Goal: Information Seeking & Learning: Learn about a topic

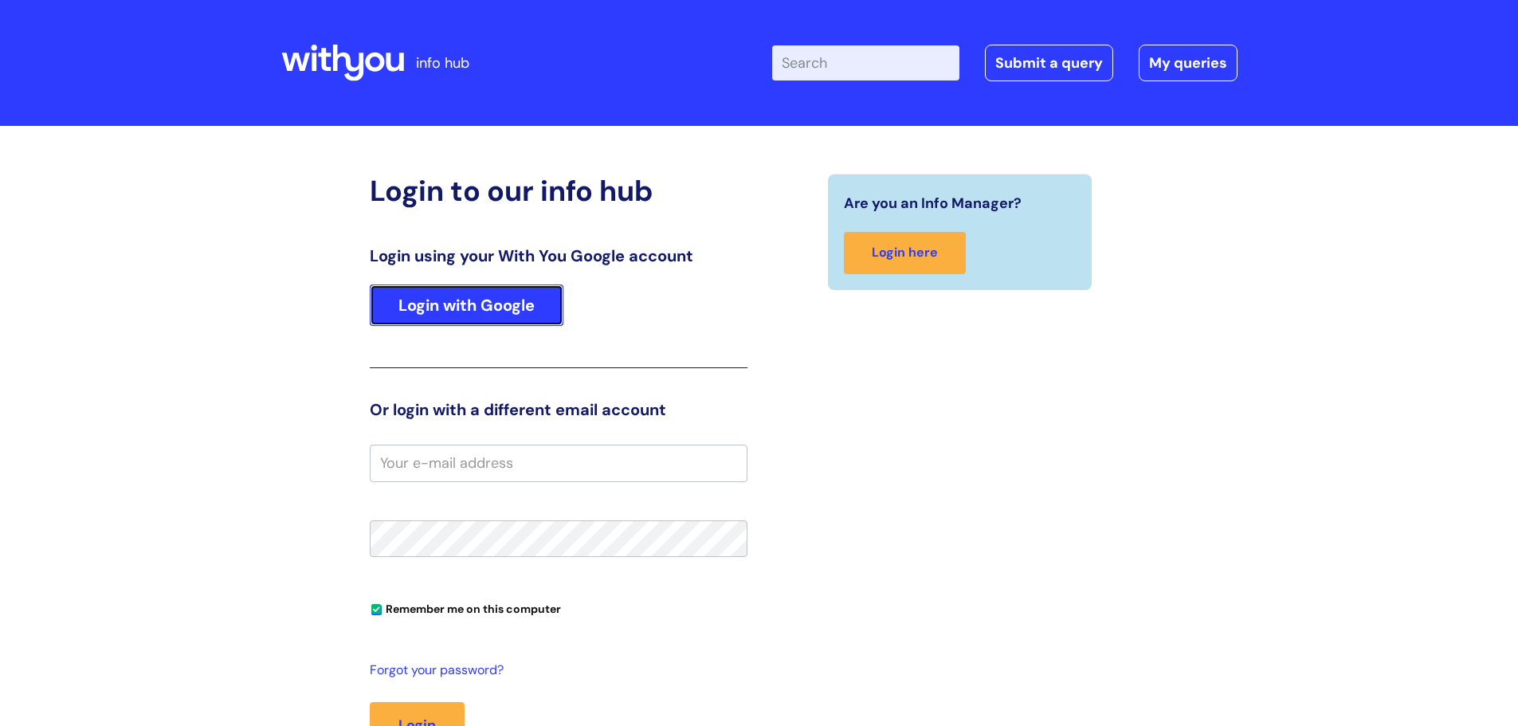
click at [486, 305] on link "Login with Google" at bounding box center [467, 305] width 194 height 41
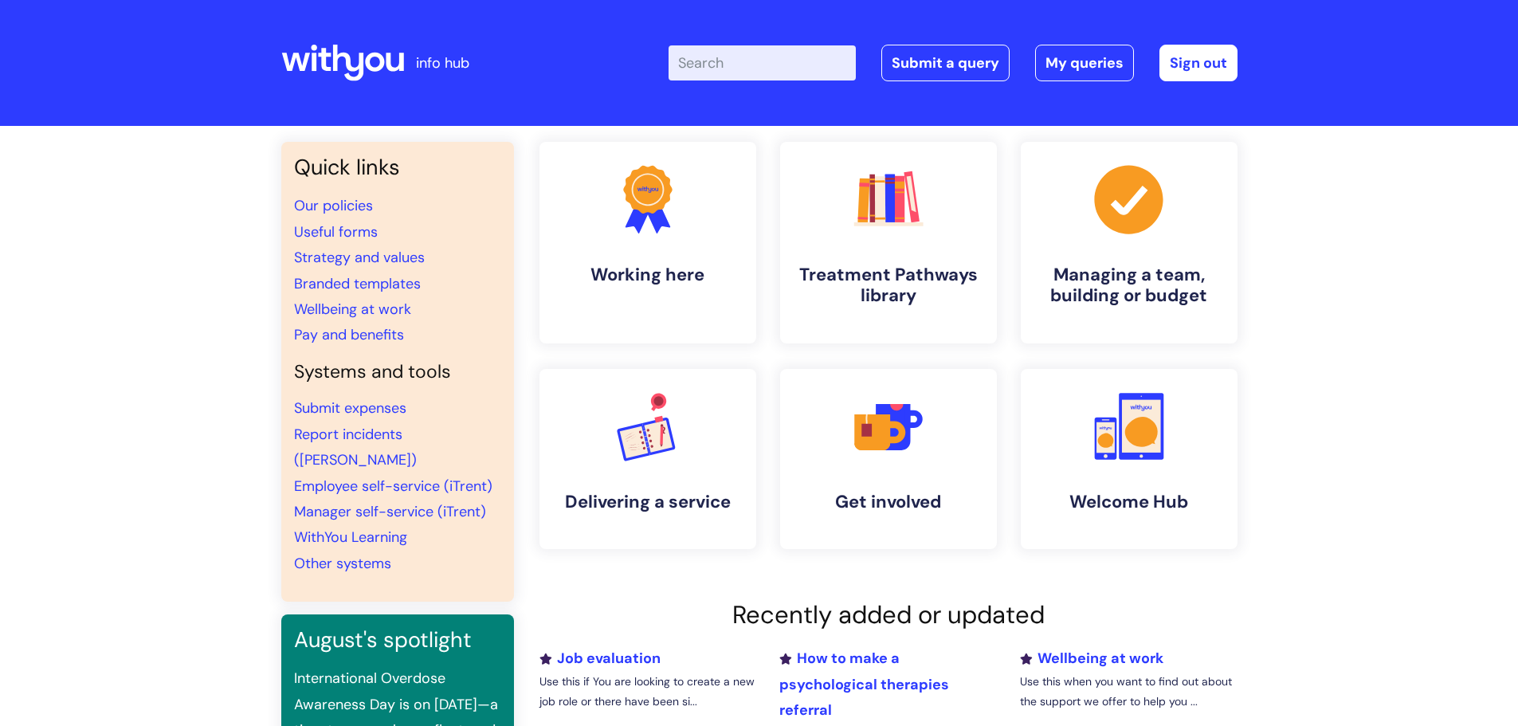
drag, startPoint x: 200, startPoint y: 3, endPoint x: 258, endPoint y: 240, distance: 243.8
click at [250, 249] on div "Quick links Our policies Useful forms Strategy and values Branded templates Wel…" at bounding box center [759, 556] width 1518 height 861
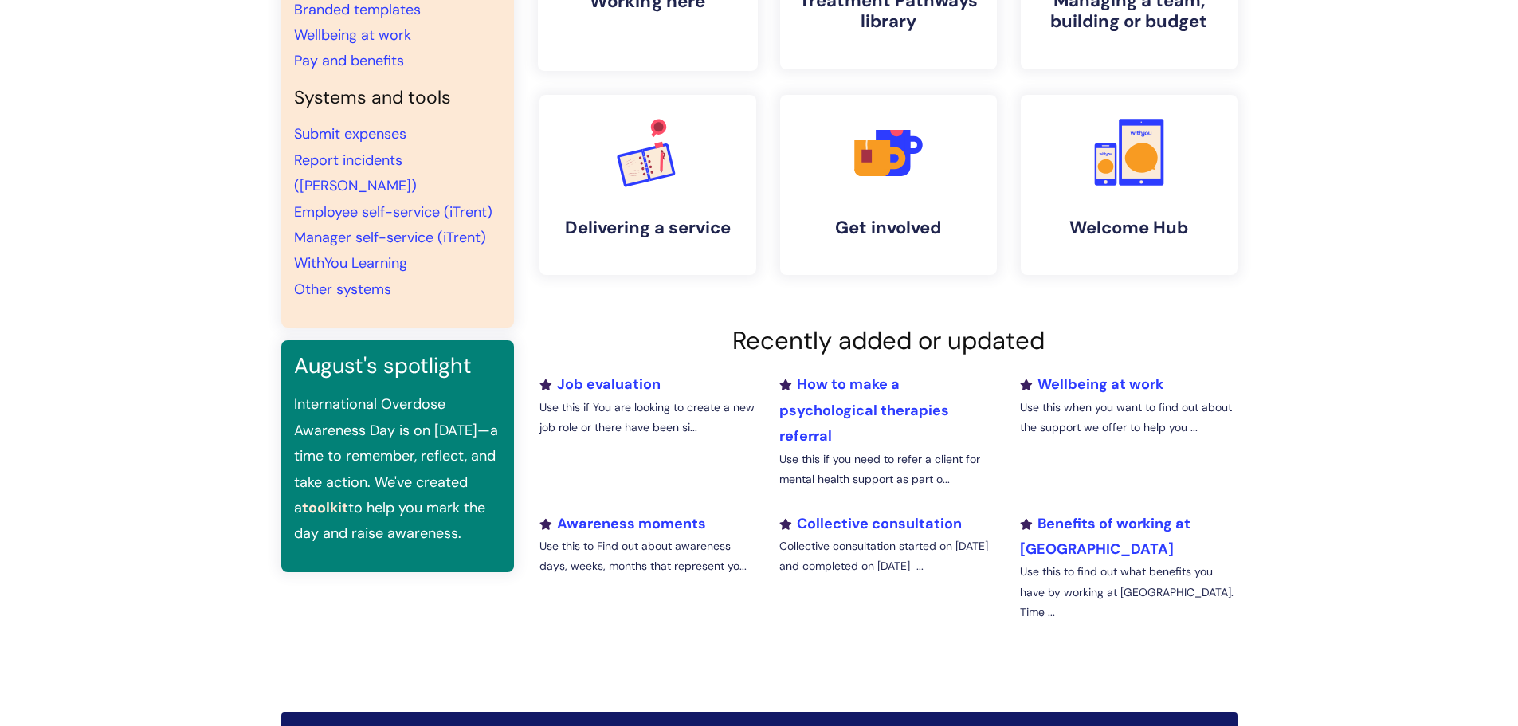
scroll to position [319, 0]
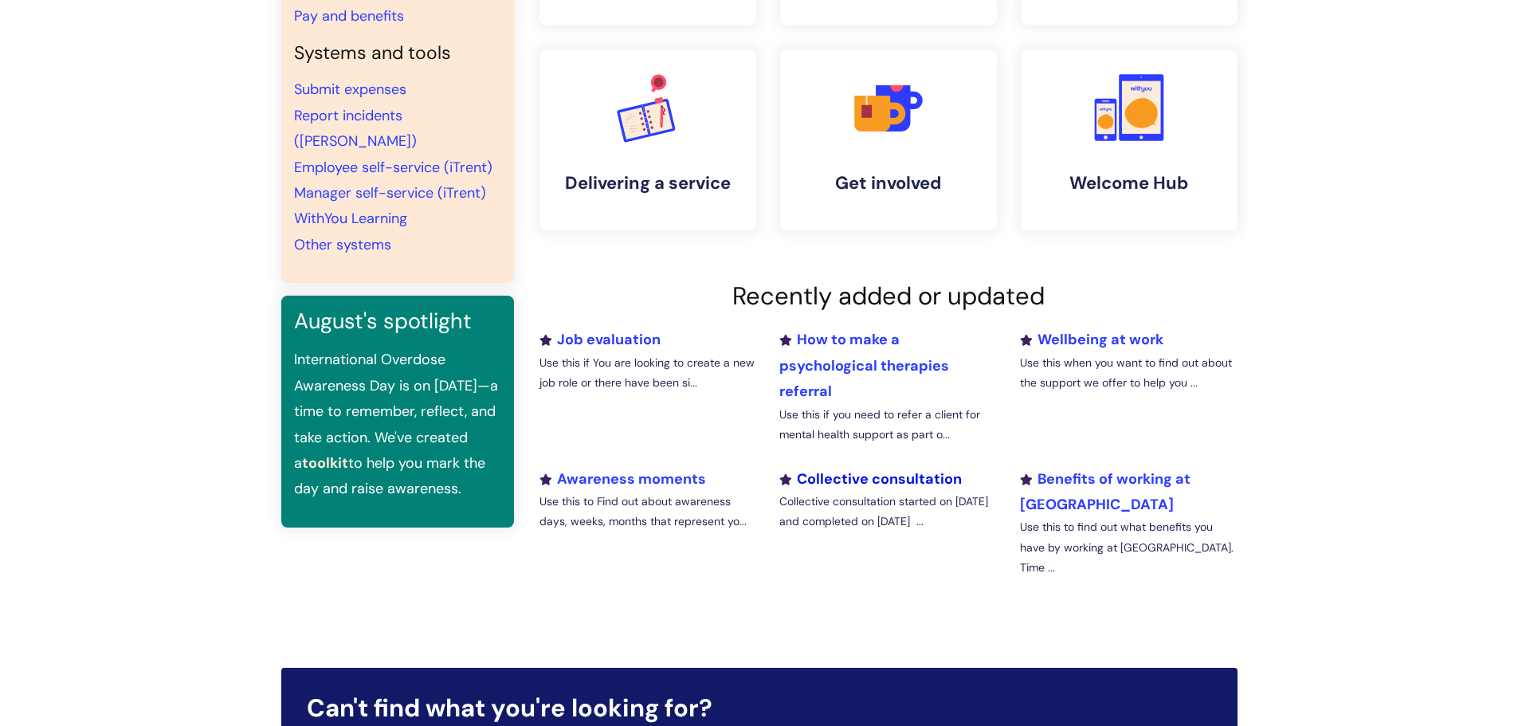
click at [917, 471] on link "Collective consultation" at bounding box center [871, 478] width 183 height 19
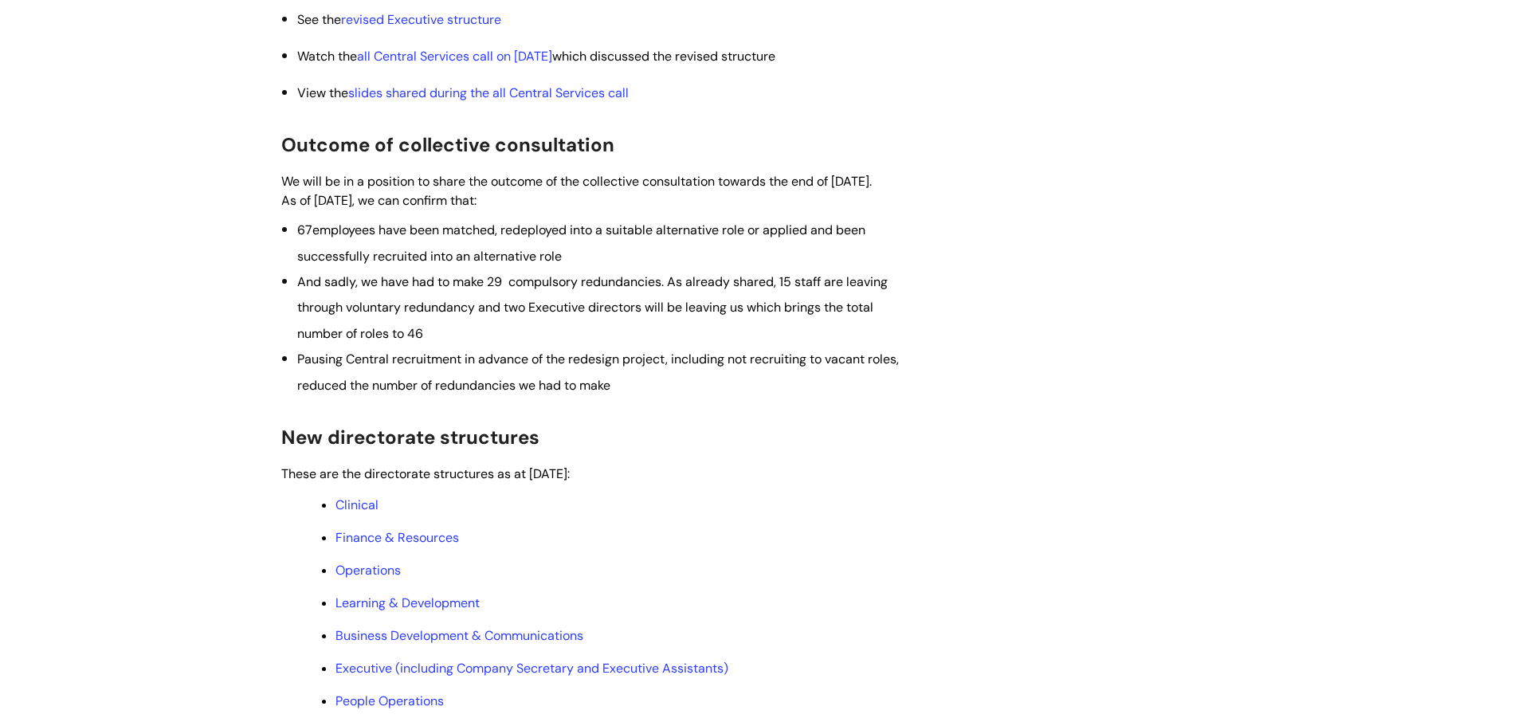
scroll to position [558, 0]
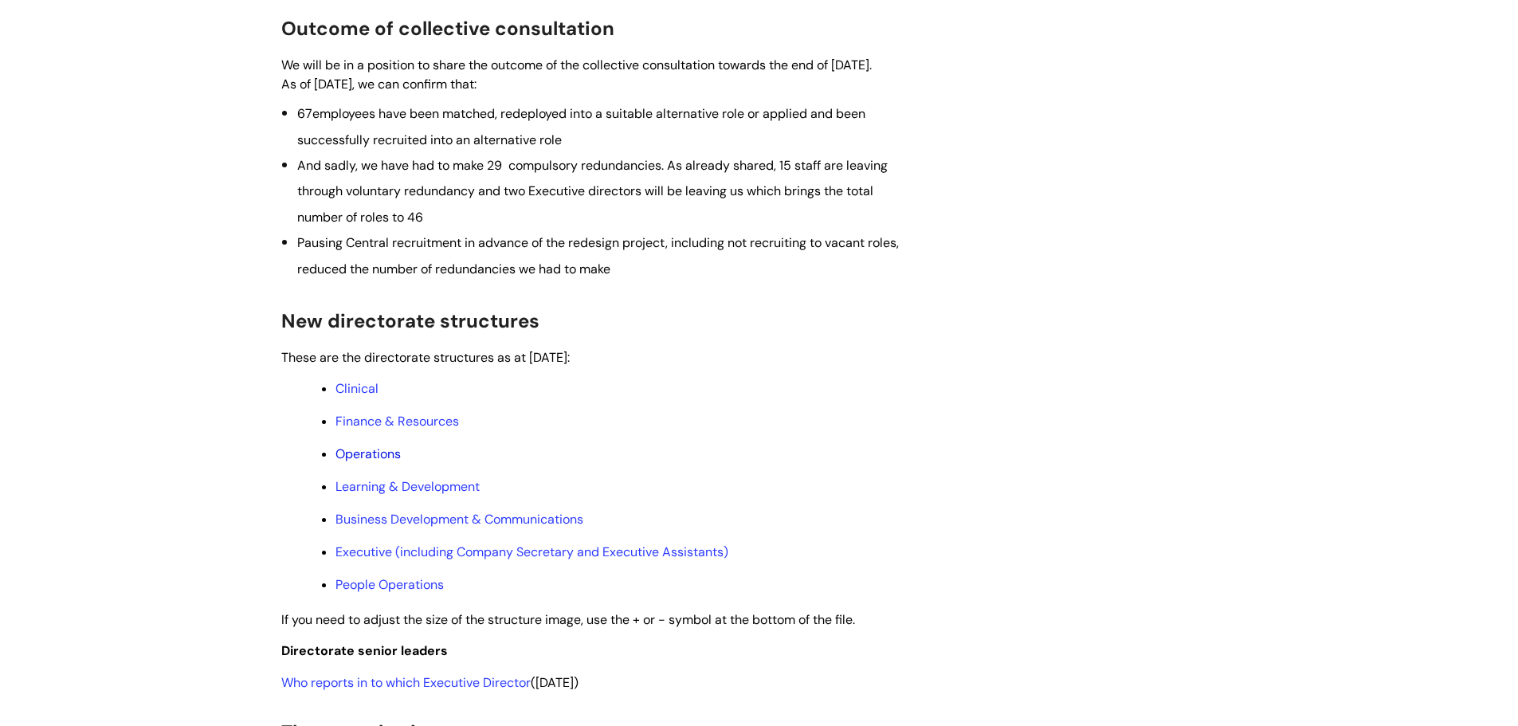
click at [378, 462] on link "Operations" at bounding box center [368, 454] width 65 height 17
